Goal: Information Seeking & Learning: Learn about a topic

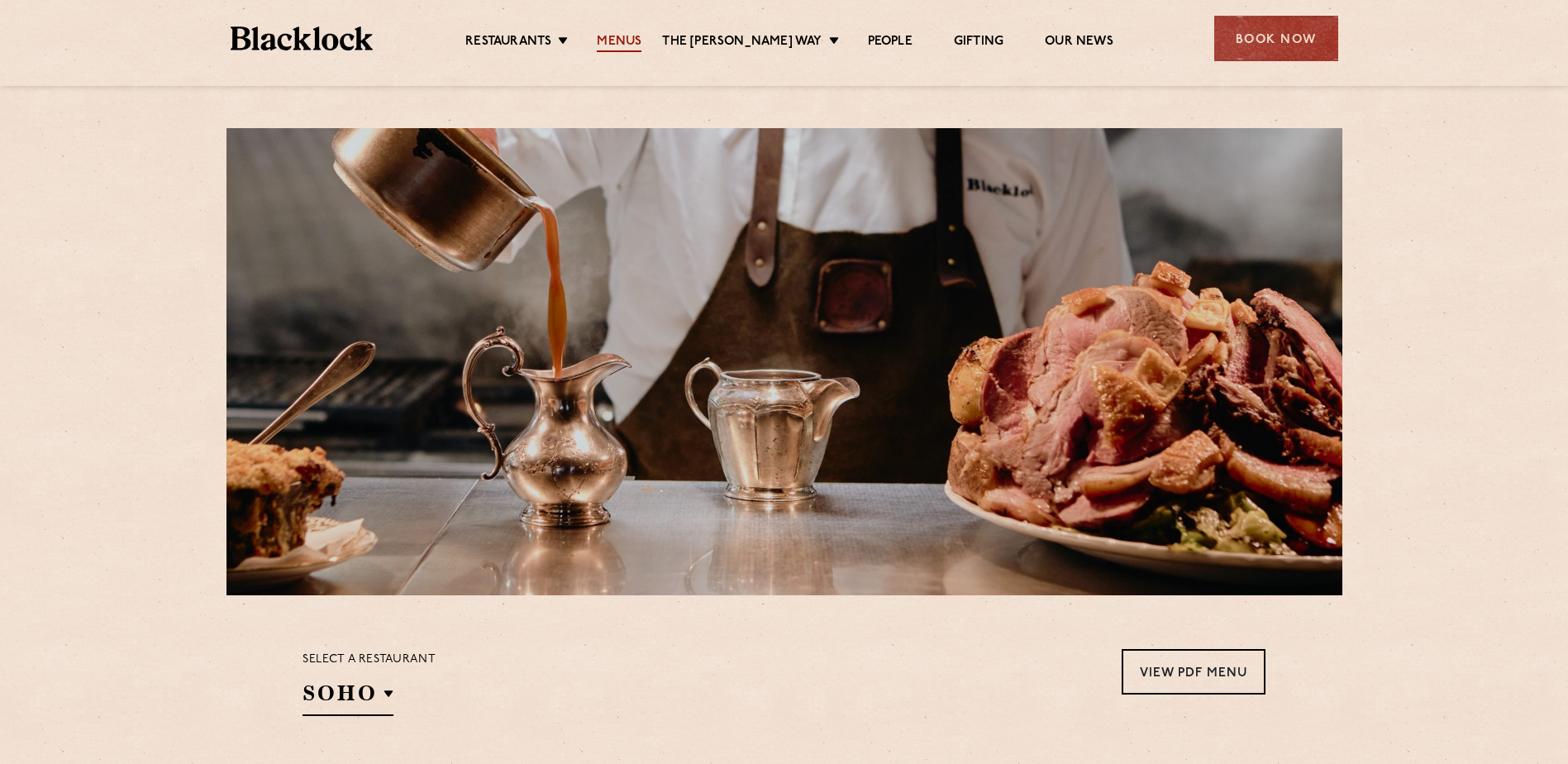
click at [618, 42] on link "Menus" at bounding box center [619, 43] width 45 height 18
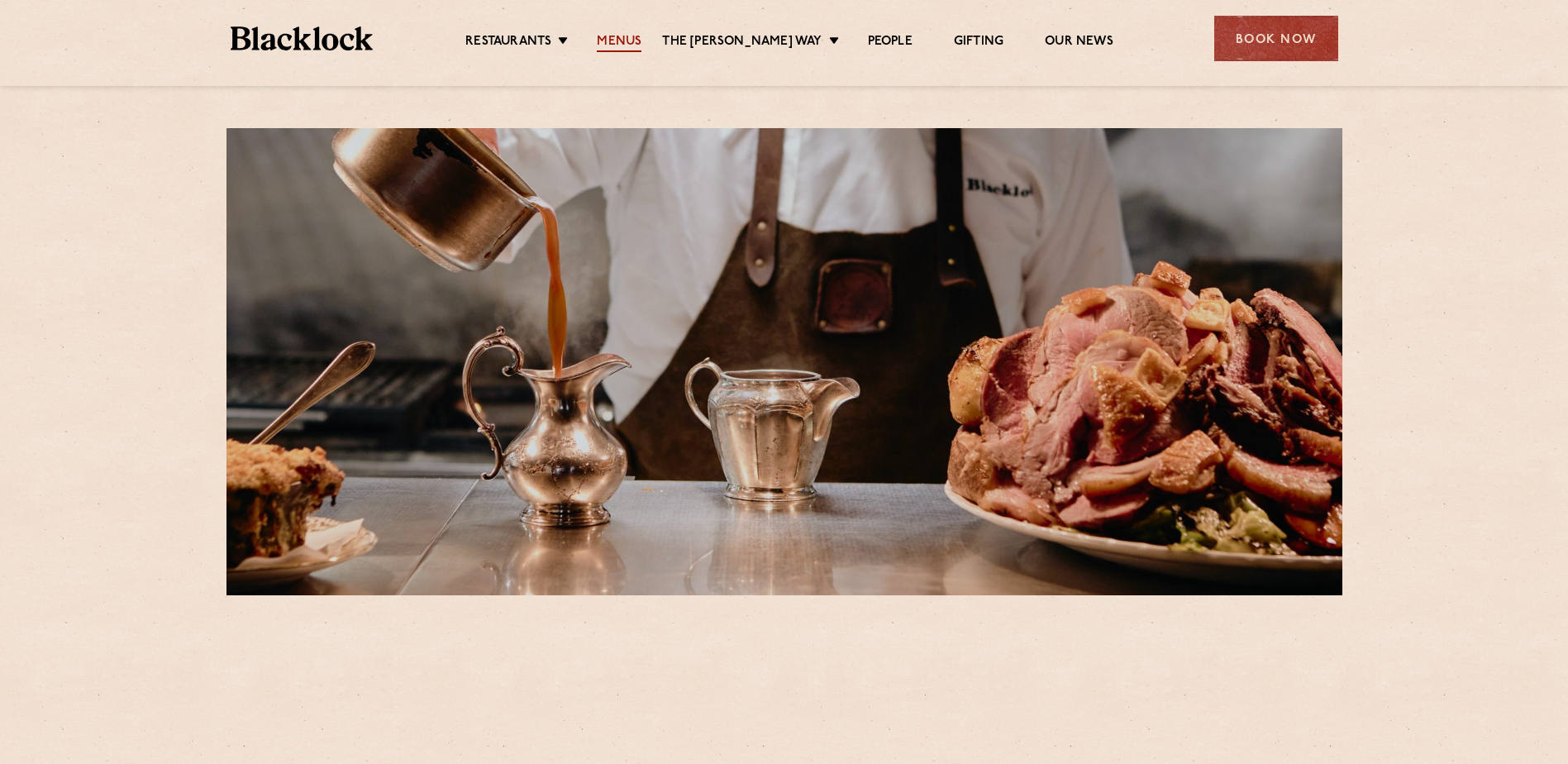
click at [642, 42] on link "Menus" at bounding box center [619, 43] width 45 height 18
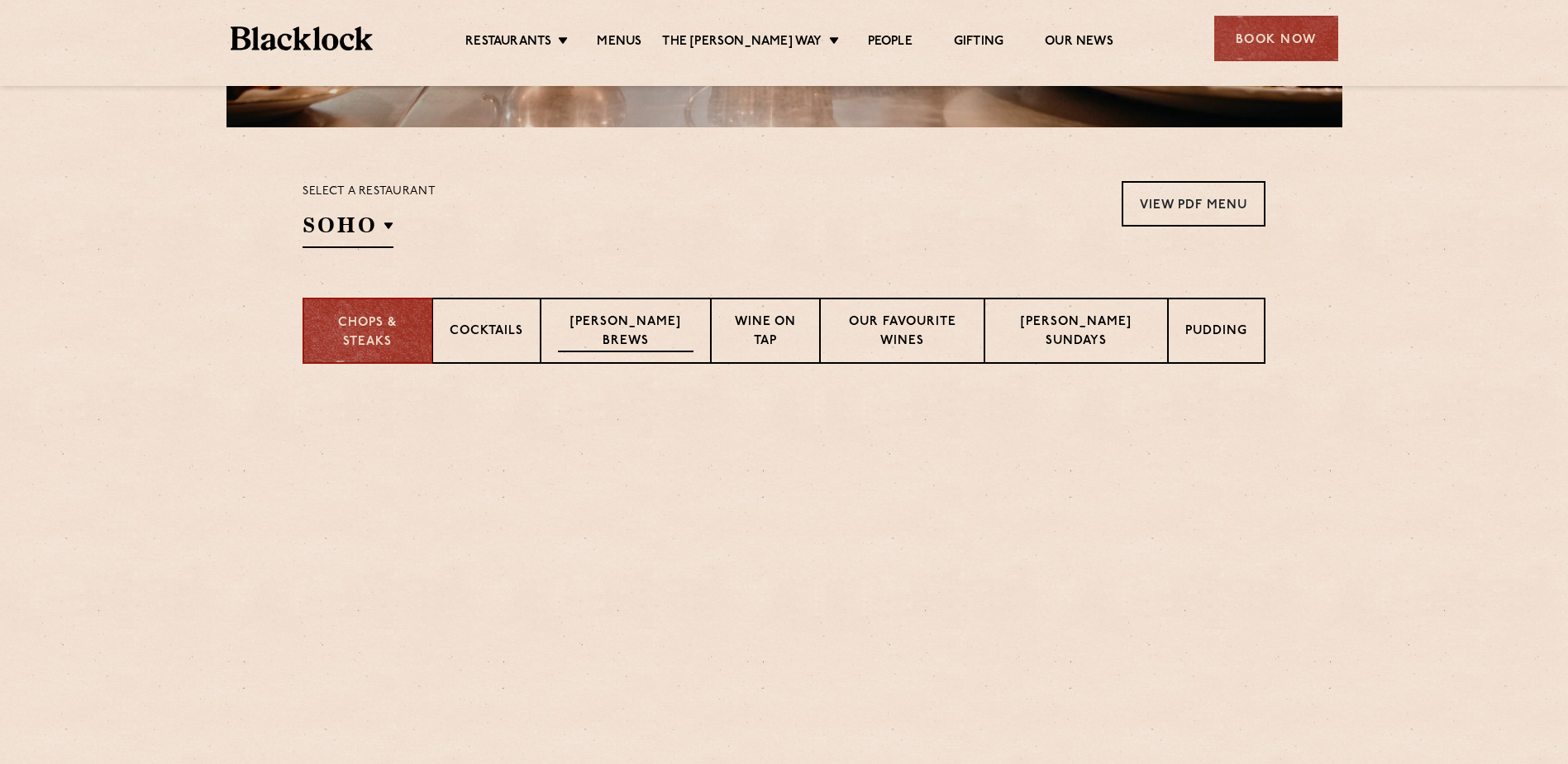
scroll to position [496, 0]
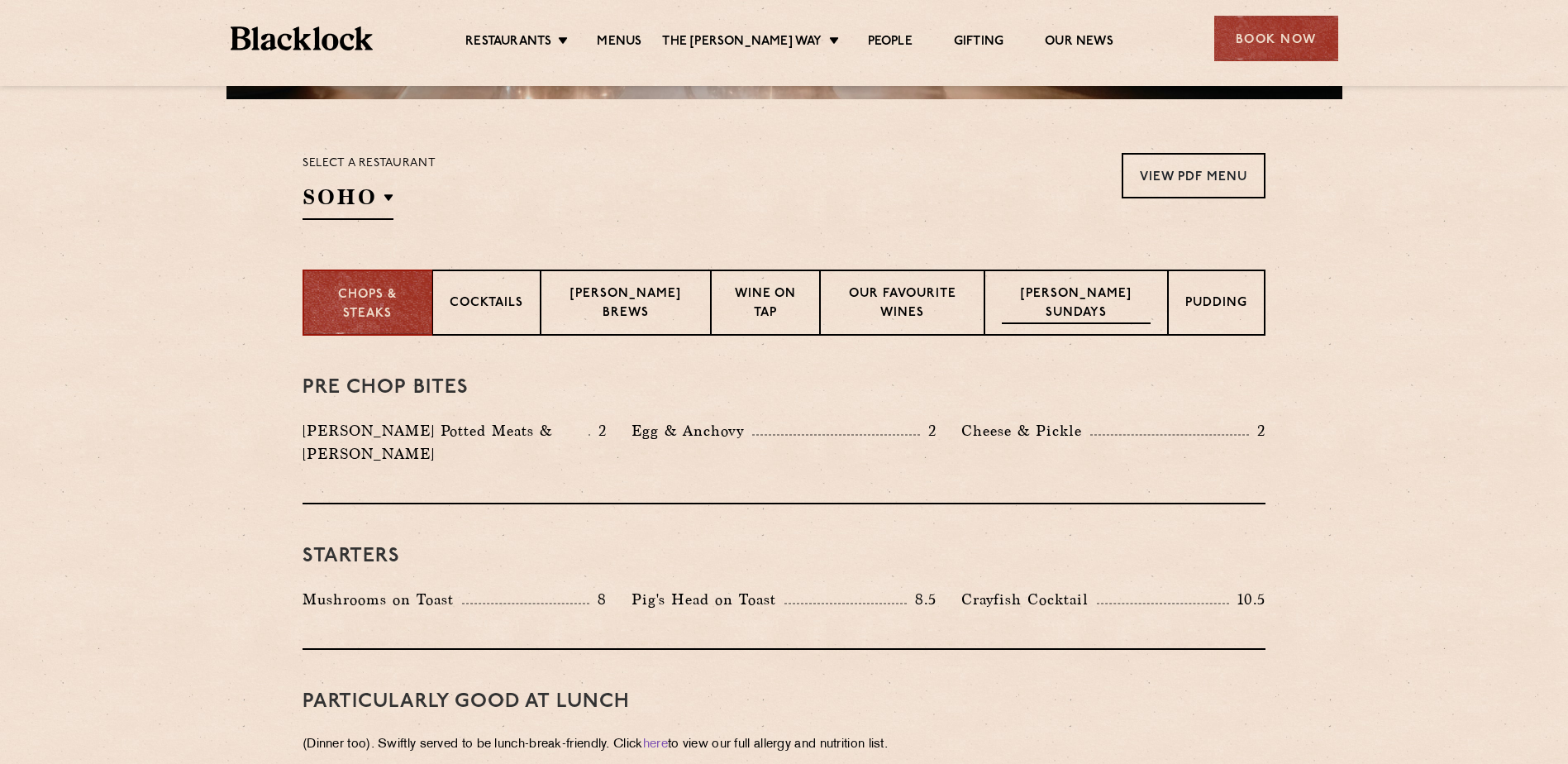
click at [1126, 309] on p "[PERSON_NAME] Sundays" at bounding box center [1076, 304] width 149 height 39
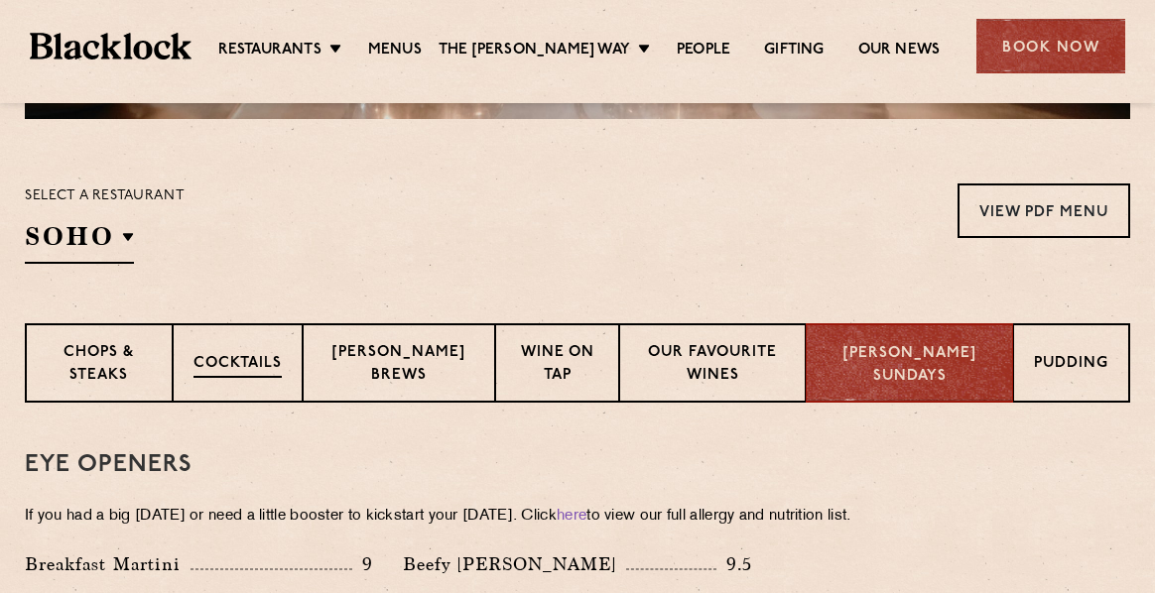
click at [294, 348] on div "Cocktails" at bounding box center [238, 362] width 130 height 79
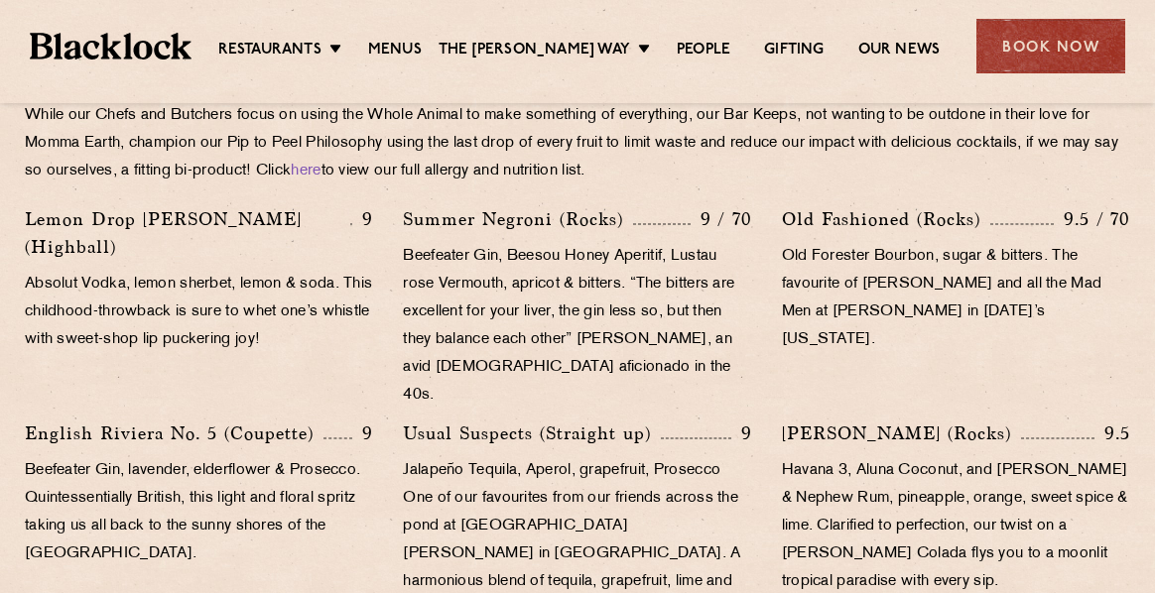
scroll to position [988, 0]
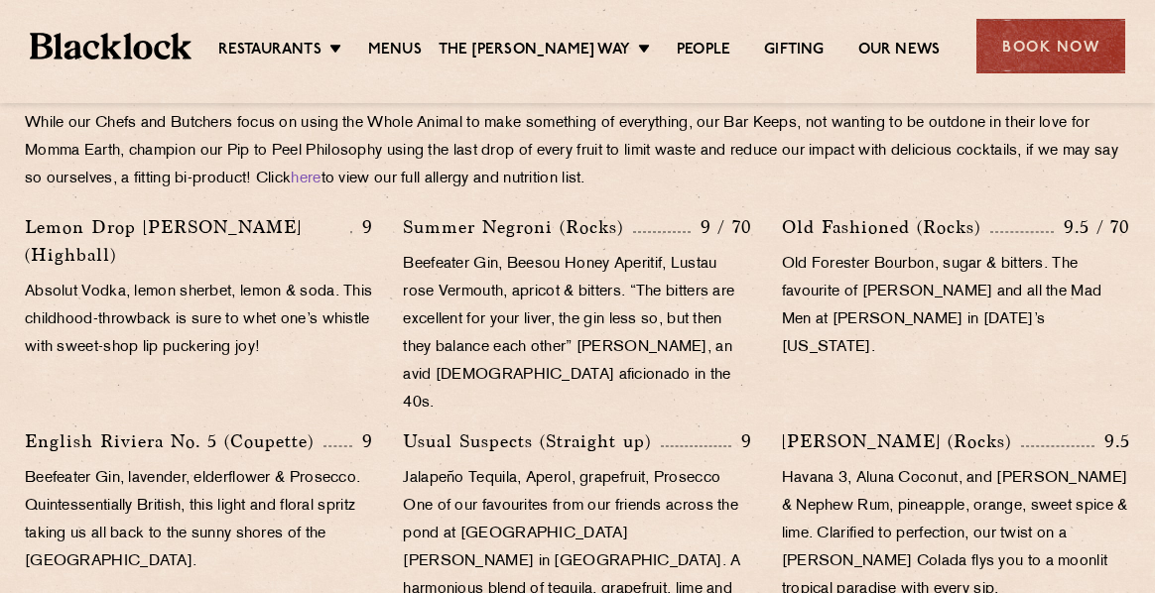
drag, startPoint x: 781, startPoint y: 289, endPoint x: 295, endPoint y: 348, distance: 489.8
click at [296, 351] on div "Lemon Drop [PERSON_NAME] (Highball) 9 Absolut Vodka, lemon sherbet, lemon & sod…" at bounding box center [199, 320] width 378 height 214
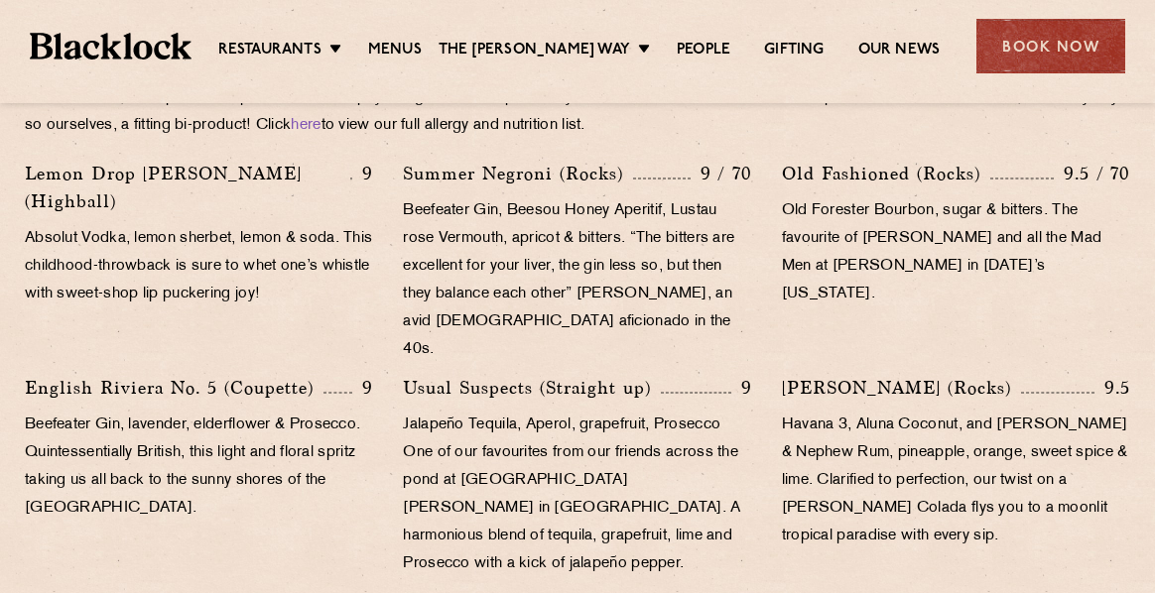
scroll to position [1087, 0]
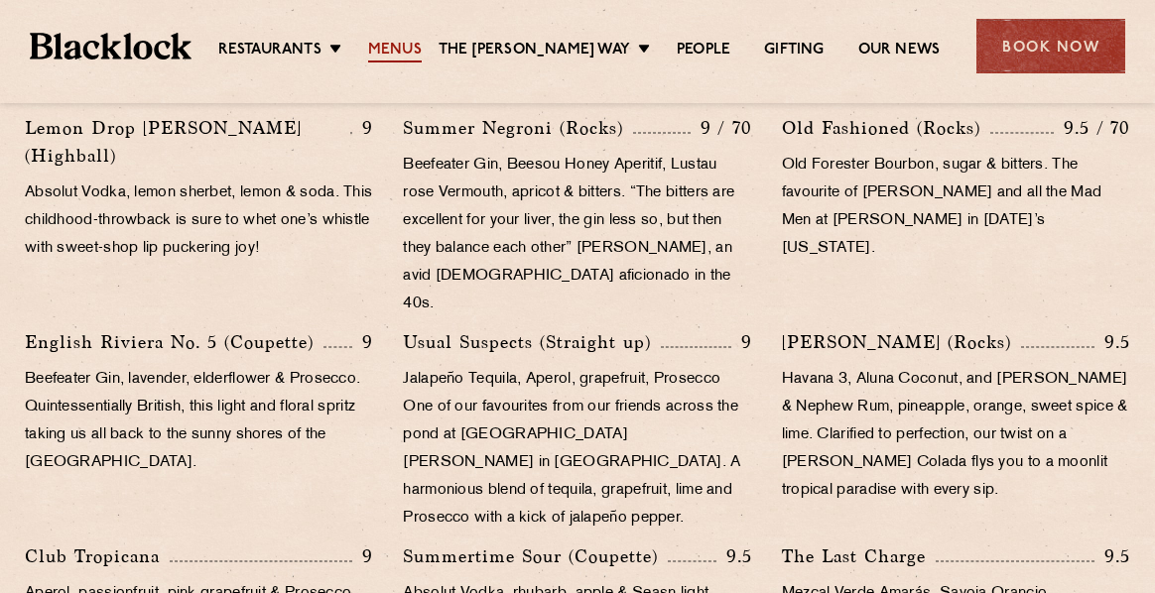
click at [413, 51] on link "Menus" at bounding box center [395, 52] width 54 height 22
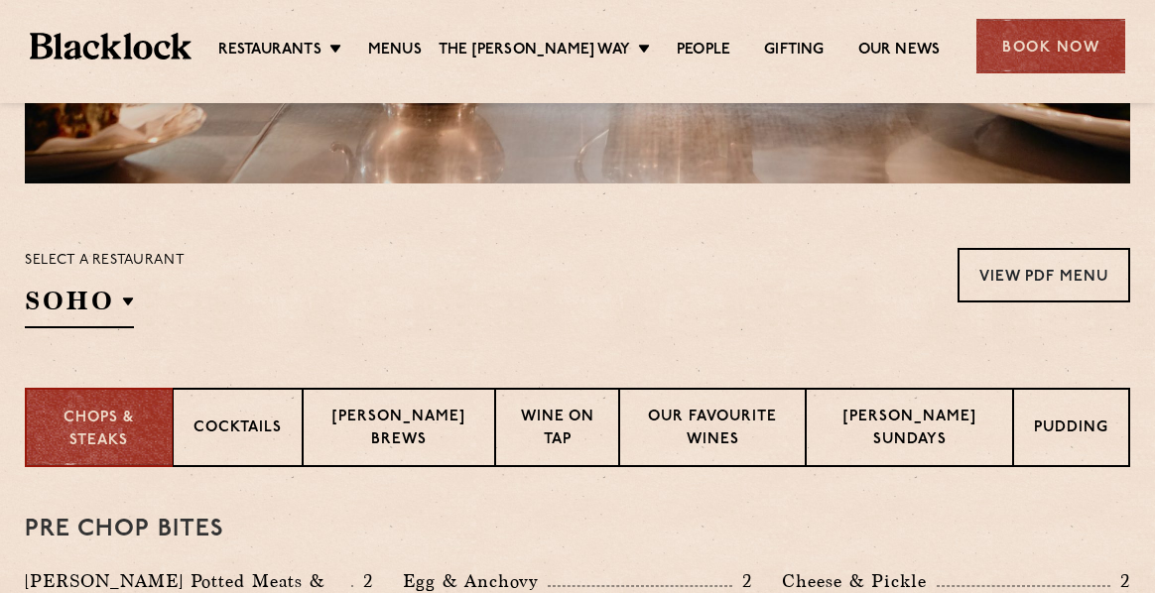
scroll to position [496, 0]
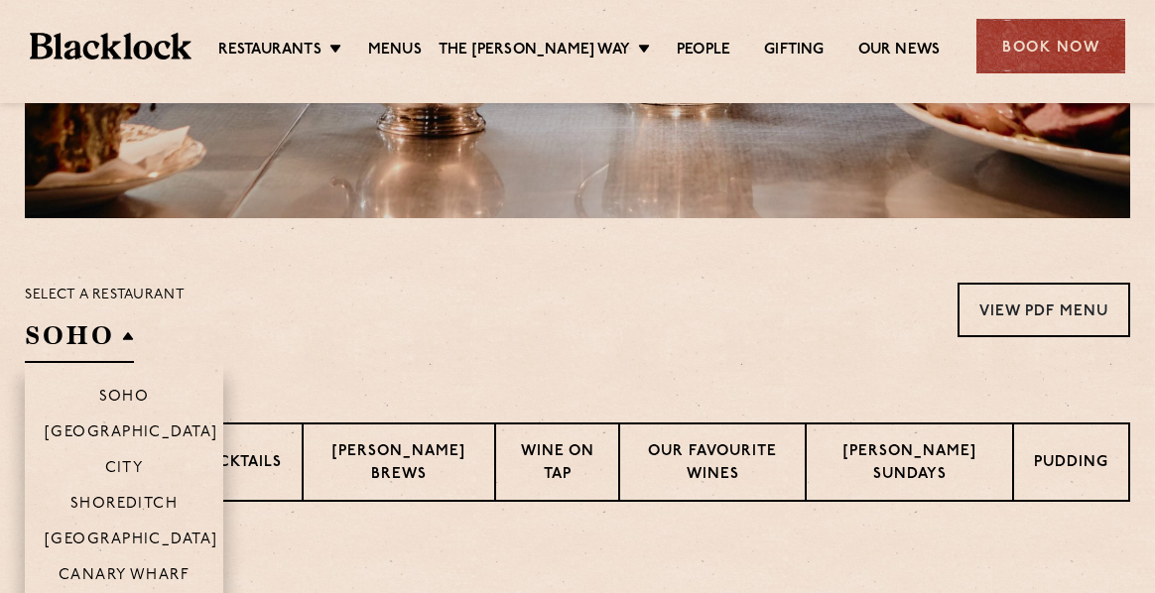
click at [108, 328] on h2 "SOHO" at bounding box center [79, 340] width 109 height 45
click at [151, 577] on p "Canary Wharf" at bounding box center [124, 578] width 131 height 20
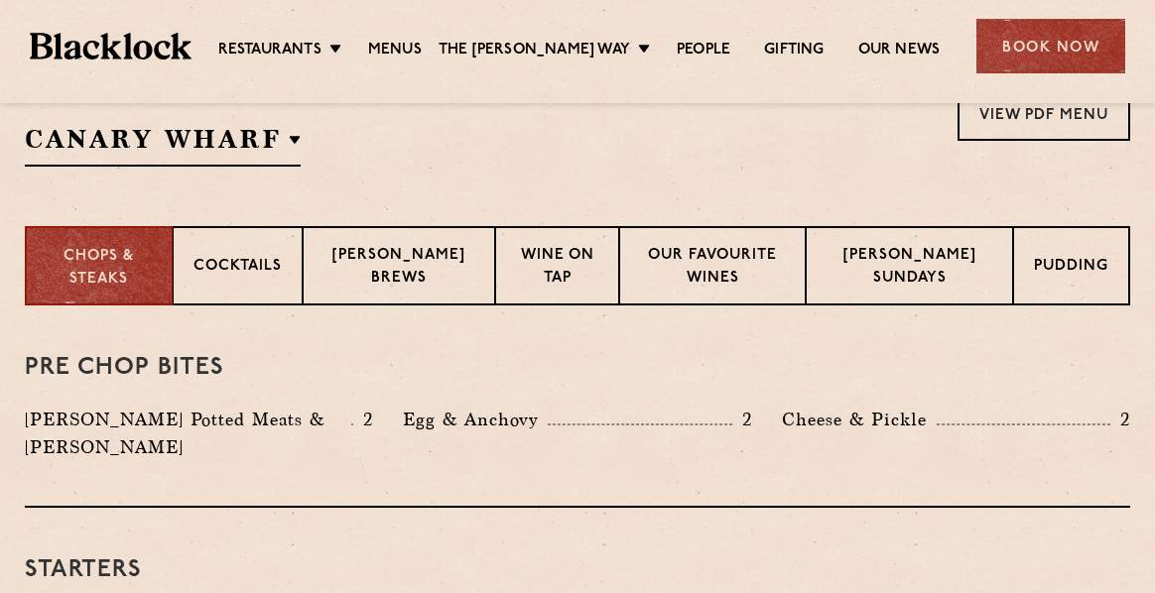
scroll to position [695, 0]
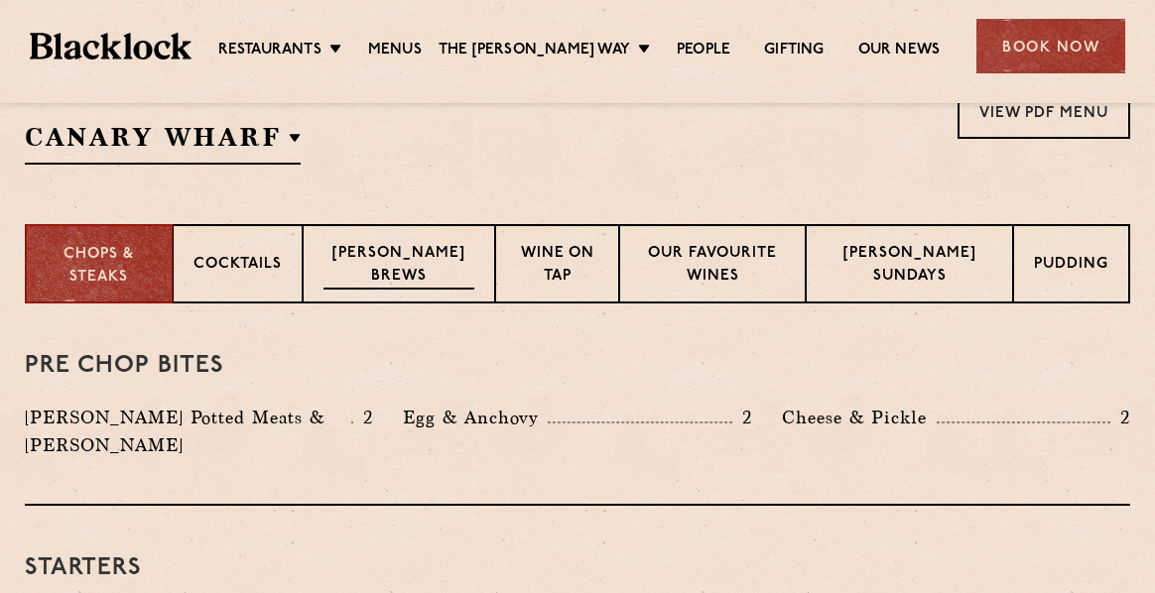
click at [439, 280] on p "[PERSON_NAME] Brews" at bounding box center [399, 266] width 152 height 47
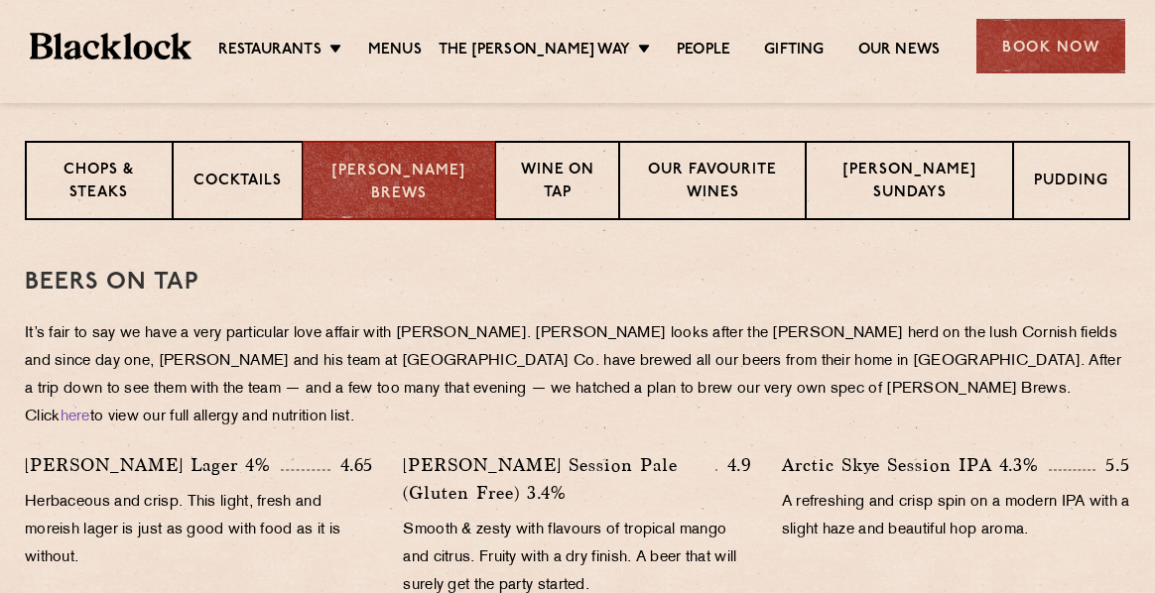
scroll to position [893, 0]
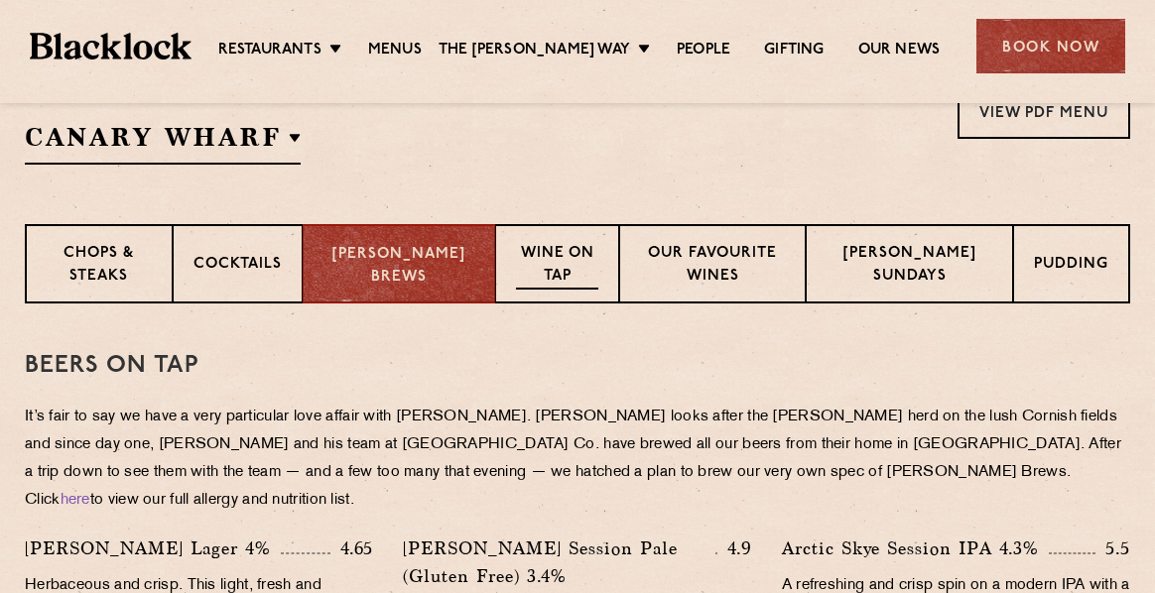
click at [531, 237] on div "Wine on Tap" at bounding box center [557, 263] width 124 height 79
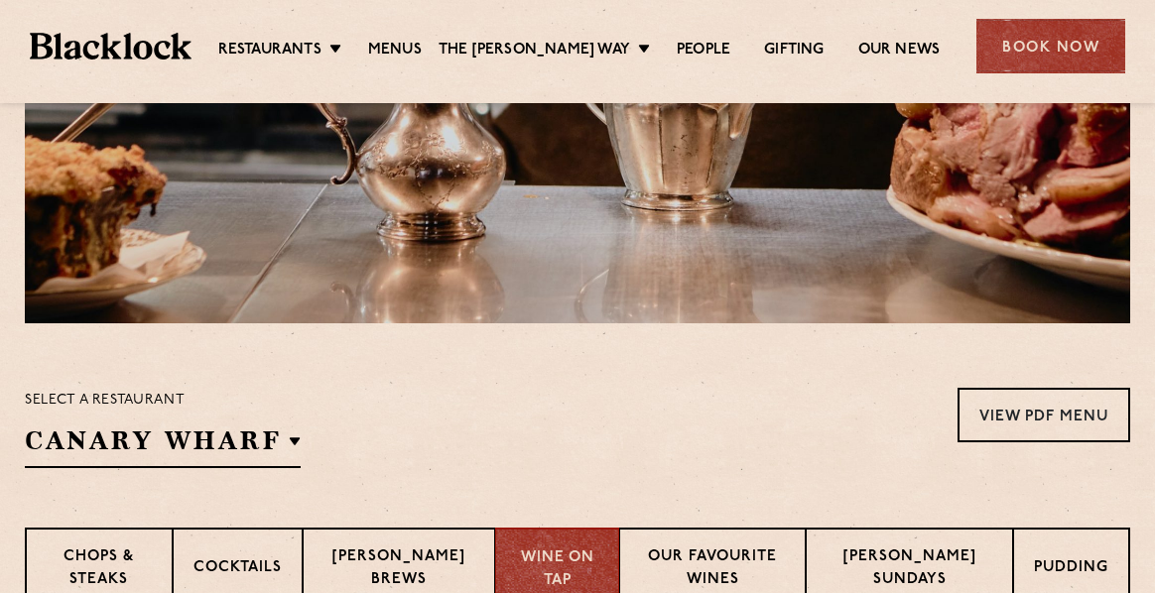
scroll to position [689, 0]
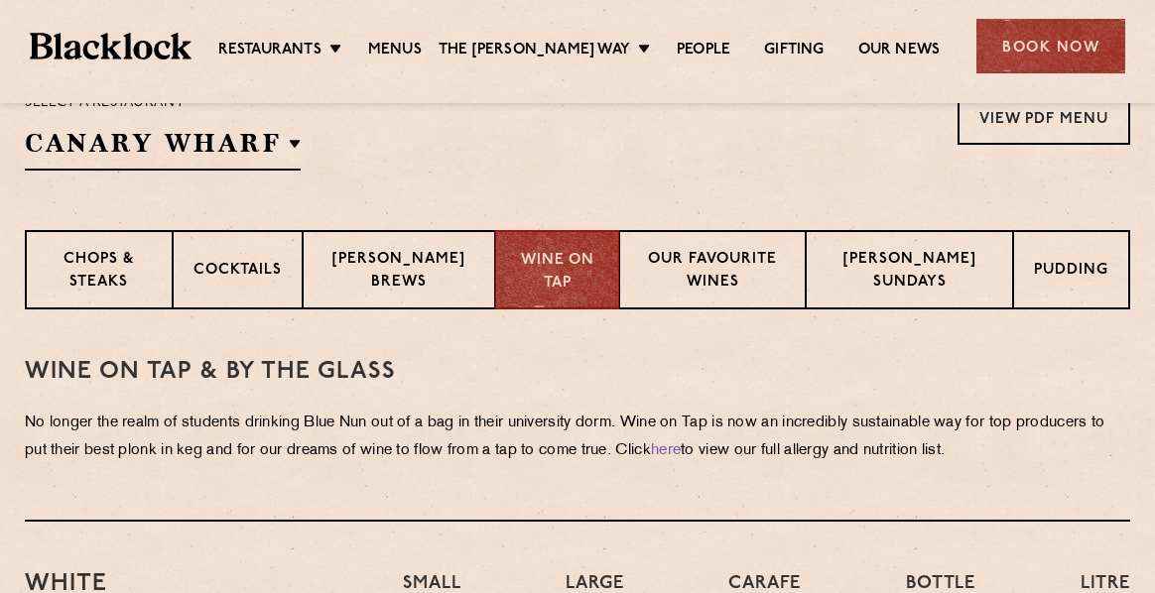
click at [612, 324] on div "WINE on tap & by the glass No longer the realm of students drinking Blue Nun ou…" at bounding box center [577, 416] width 1105 height 212
click at [636, 301] on div "Our favourite wines" at bounding box center [712, 269] width 187 height 79
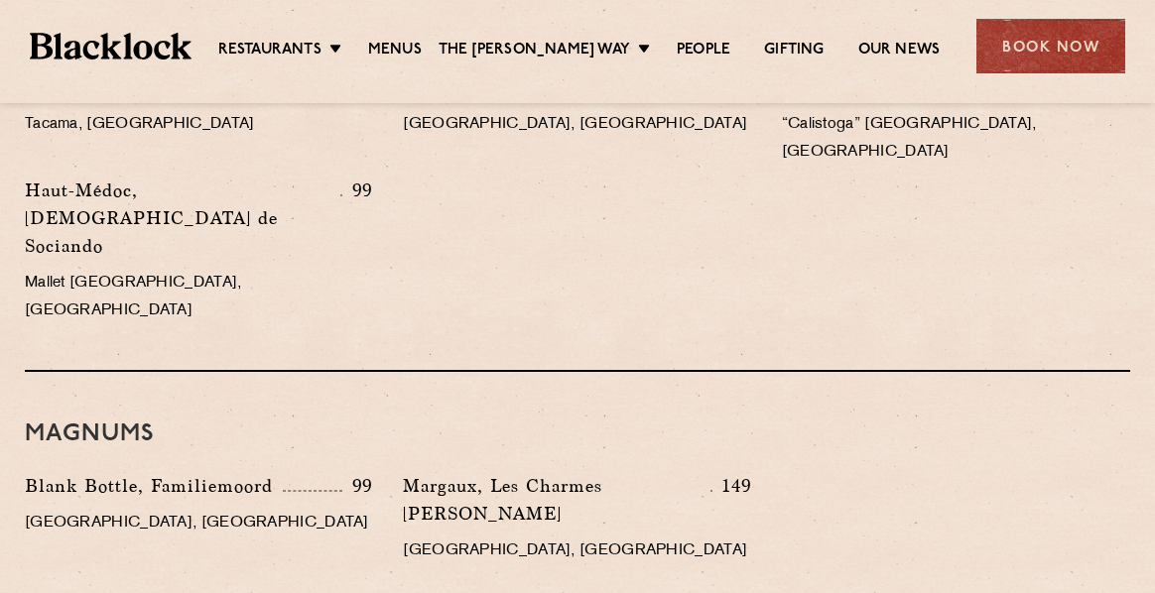
scroll to position [3467, 0]
